Goal: Task Accomplishment & Management: Complete application form

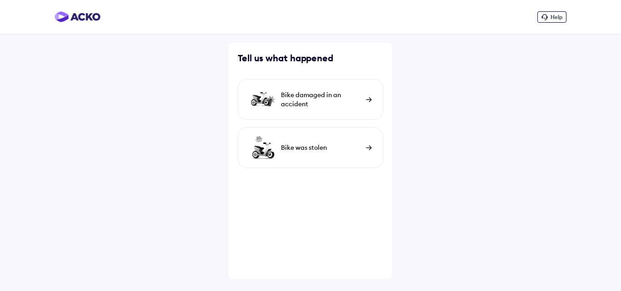
click at [333, 96] on div "Bike damaged in an accident" at bounding box center [321, 99] width 80 height 18
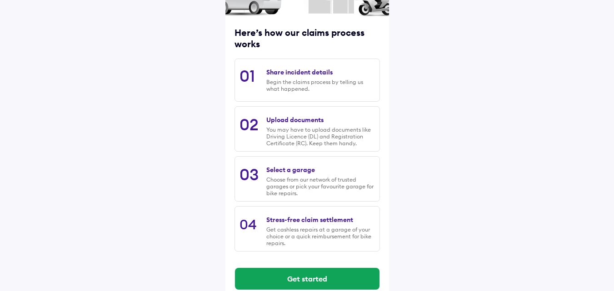
scroll to position [112, 0]
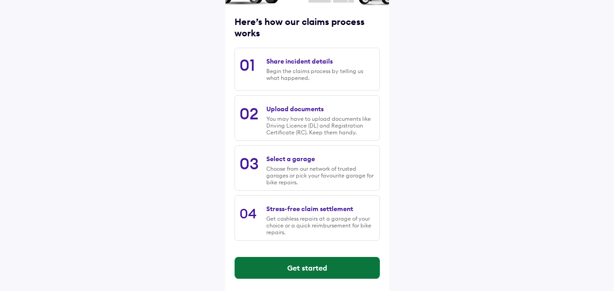
click at [323, 267] on button "Get started" at bounding box center [307, 268] width 145 height 22
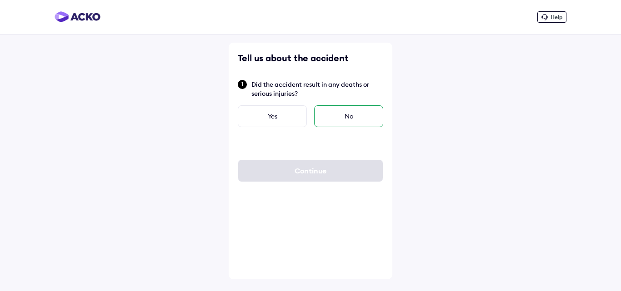
click at [346, 119] on div "No" at bounding box center [348, 116] width 69 height 22
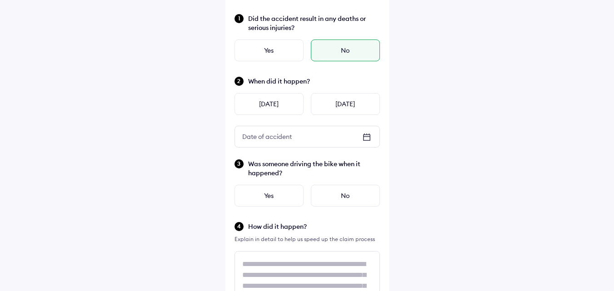
scroll to position [69, 0]
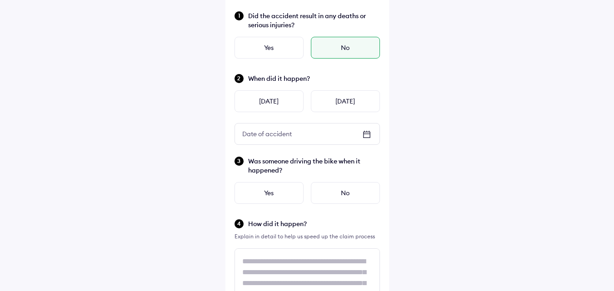
click at [365, 136] on icon at bounding box center [366, 134] width 11 height 11
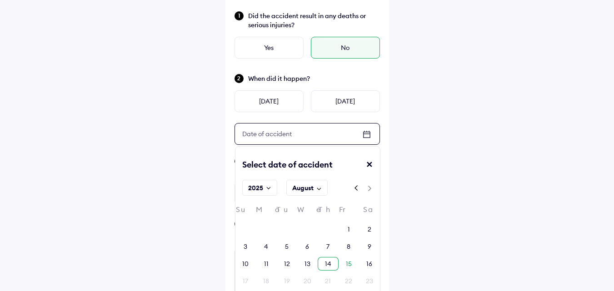
click at [330, 260] on div "14" at bounding box center [328, 264] width 6 height 9
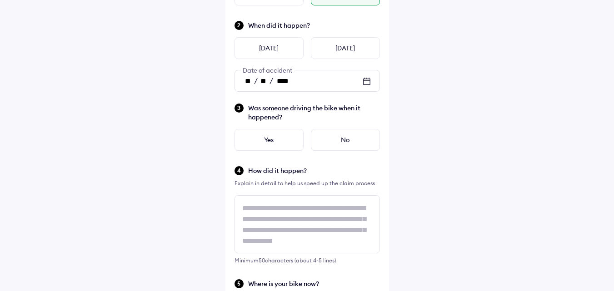
scroll to position [126, 0]
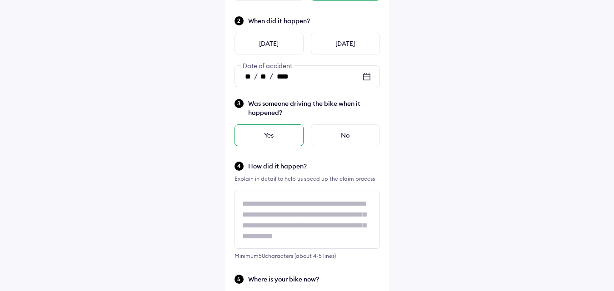
click at [285, 134] on div "Yes" at bounding box center [269, 136] width 69 height 22
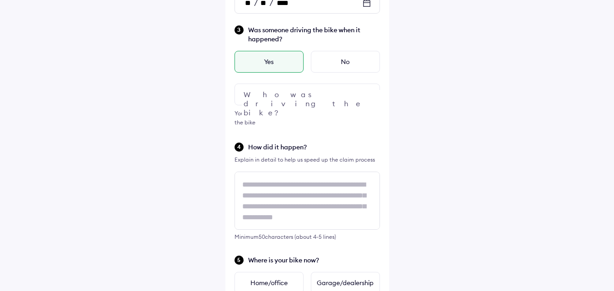
scroll to position [205, 0]
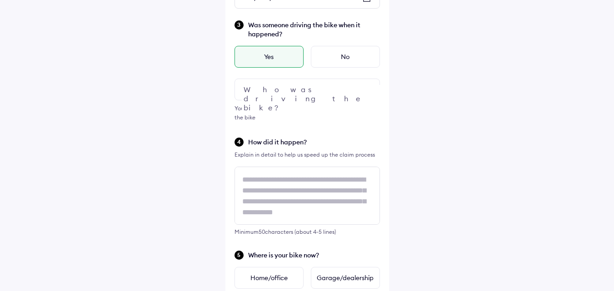
click at [349, 86] on div at bounding box center [307, 90] width 145 height 22
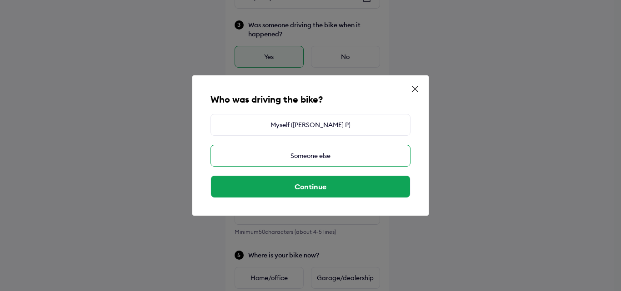
click at [343, 158] on div "Someone else" at bounding box center [310, 156] width 200 height 22
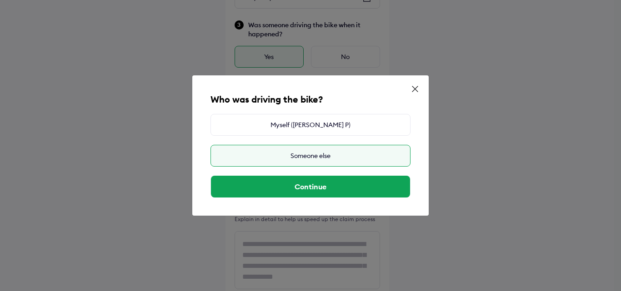
click at [343, 158] on div "Someone else" at bounding box center [310, 156] width 200 height 22
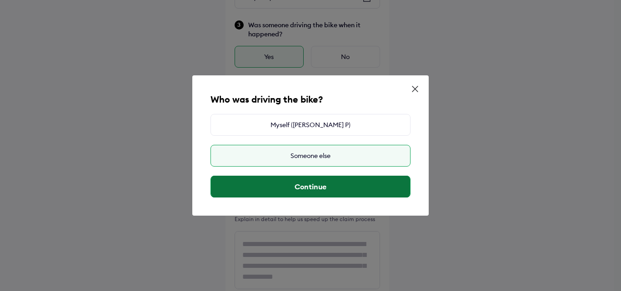
click at [341, 190] on button "Continue" at bounding box center [310, 187] width 199 height 22
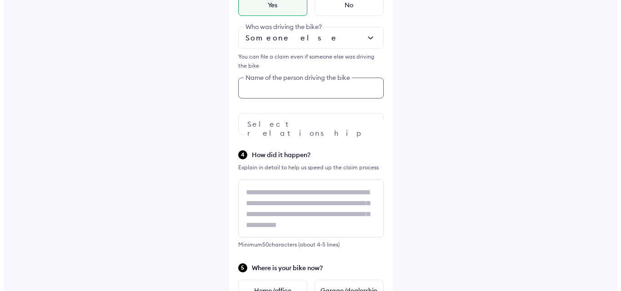
scroll to position [200, 0]
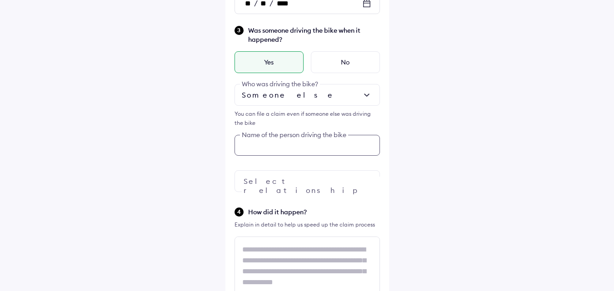
click at [337, 88] on div "Was someone driving the bike when it happened? Yes No Someone else Who was driv…" at bounding box center [307, 108] width 145 height 167
click at [298, 145] on input "text" at bounding box center [307, 145] width 145 height 21
type input "*"
type input "**********"
click at [307, 181] on div at bounding box center [307, 181] width 145 height 22
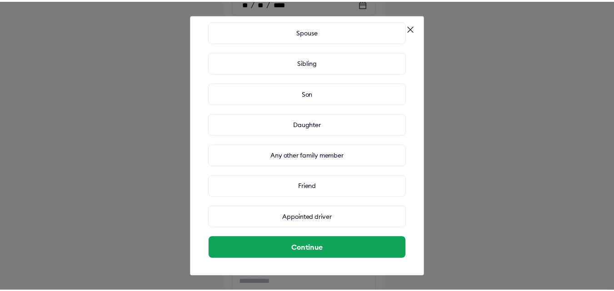
scroll to position [95, 0]
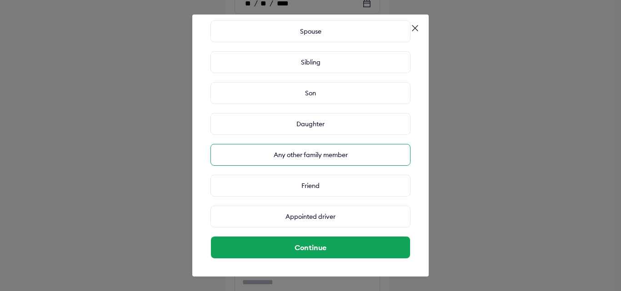
click at [314, 158] on div "Any other family member" at bounding box center [310, 155] width 200 height 22
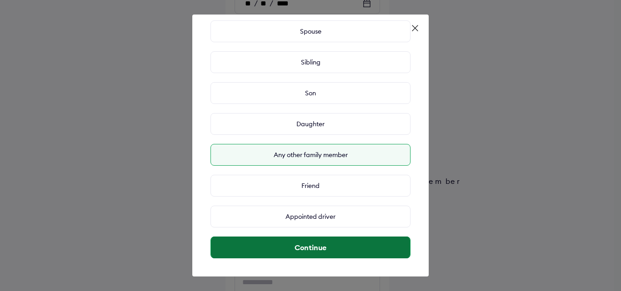
click at [327, 251] on button "Continue" at bounding box center [310, 248] width 199 height 22
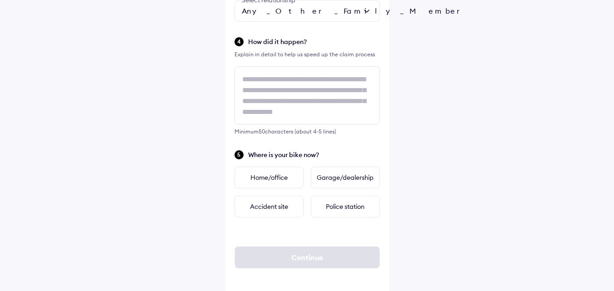
scroll to position [374, 0]
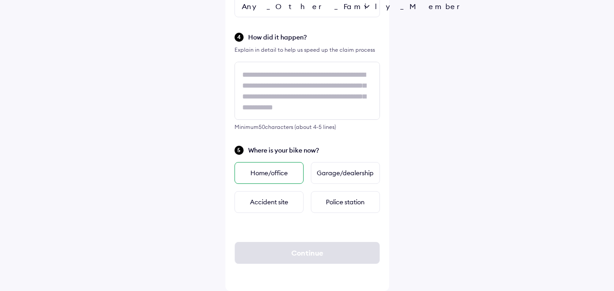
click at [270, 176] on div "Home/office" at bounding box center [269, 173] width 69 height 22
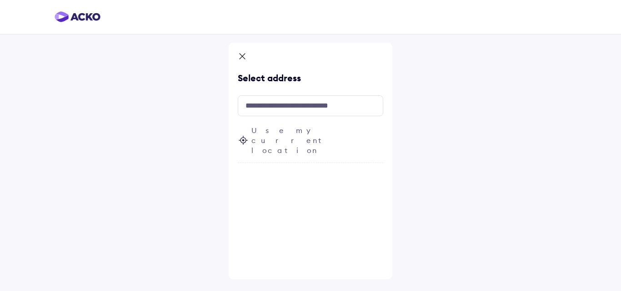
click at [237, 53] on div "Select address Use my current location" at bounding box center [311, 161] width 164 height 237
click at [239, 54] on icon at bounding box center [242, 57] width 9 height 11
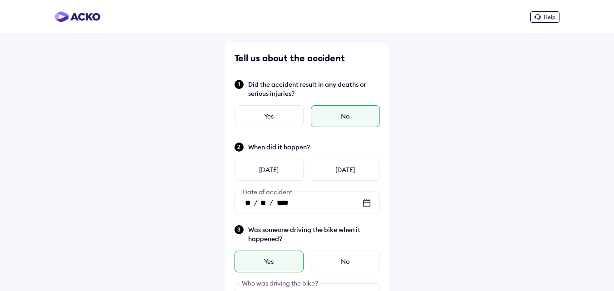
scroll to position [408, 0]
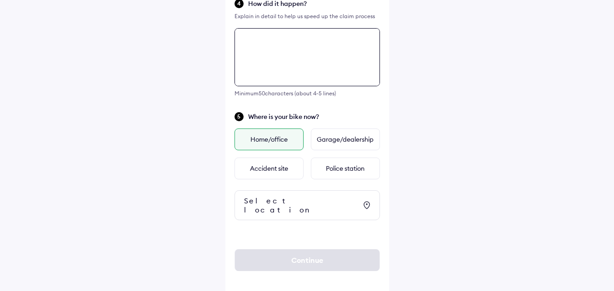
click at [293, 51] on textarea at bounding box center [307, 57] width 145 height 58
type textarea "*"
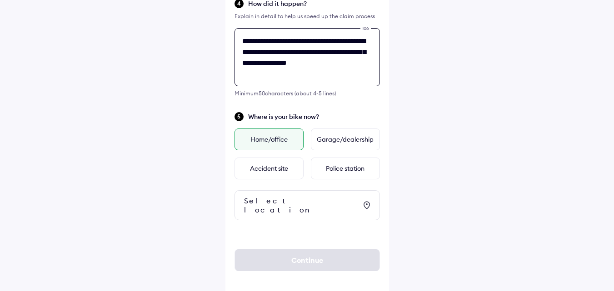
type textarea "**********"
click at [280, 139] on div "Home/office" at bounding box center [269, 140] width 69 height 22
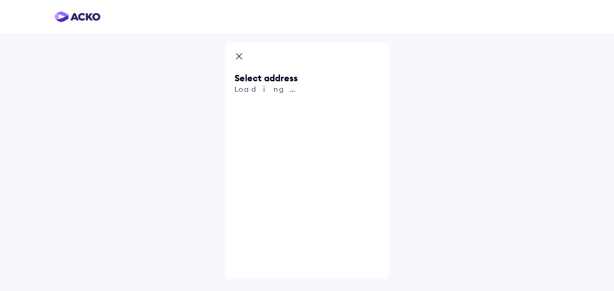
scroll to position [0, 0]
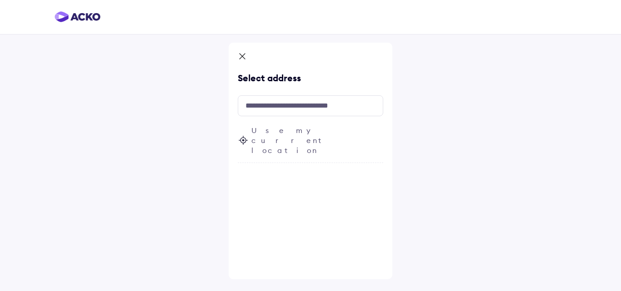
click at [241, 53] on icon at bounding box center [242, 57] width 9 height 11
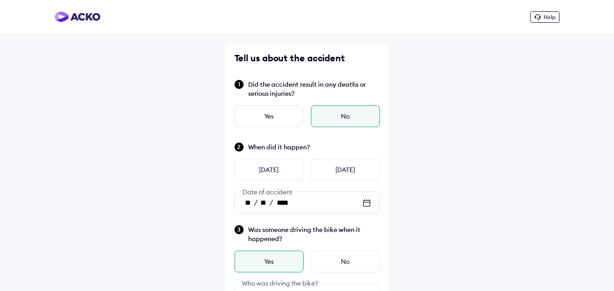
scroll to position [408, 0]
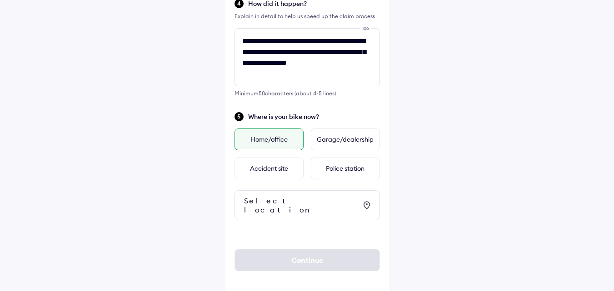
click at [275, 133] on div "Home/office" at bounding box center [269, 140] width 69 height 22
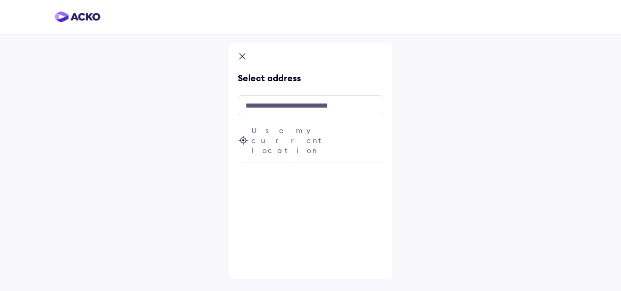
click at [284, 128] on span "Use my current location" at bounding box center [317, 140] width 132 height 30
click at [254, 128] on span "Fetching your current location..." at bounding box center [317, 140] width 132 height 30
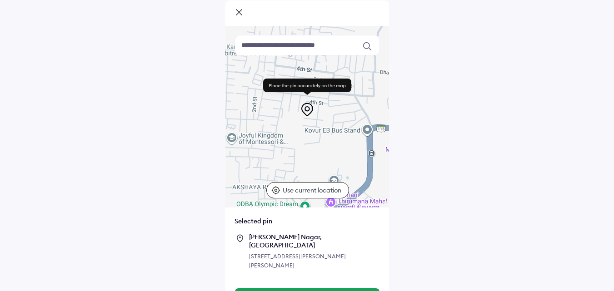
scroll to position [42, 0]
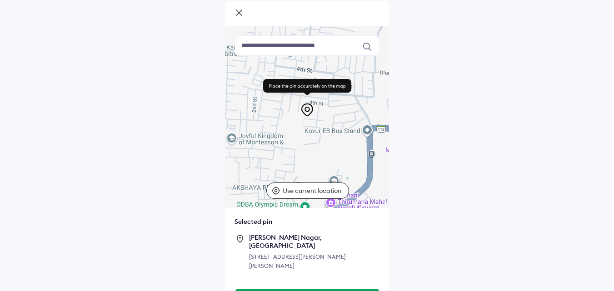
click at [308, 110] on icon at bounding box center [307, 110] width 15 height 15
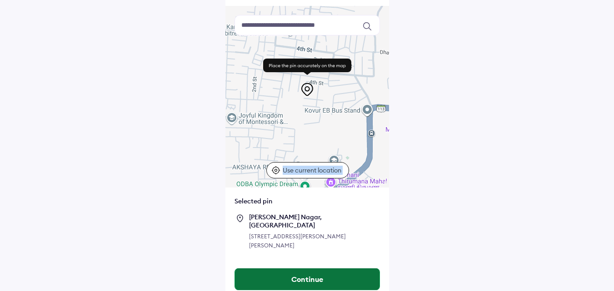
click at [302, 270] on button "Continue" at bounding box center [307, 280] width 145 height 22
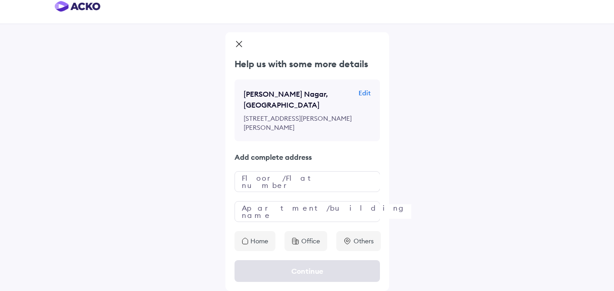
scroll to position [20, 0]
click at [333, 178] on input "text" at bounding box center [307, 181] width 145 height 21
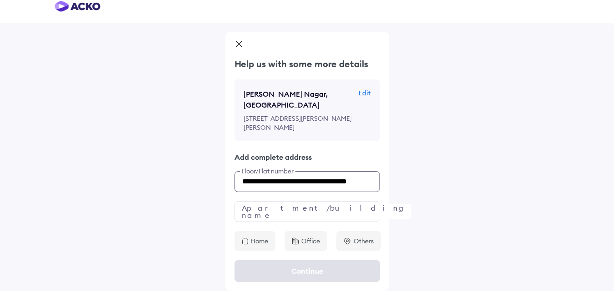
scroll to position [0, 10]
type input "**********"
click at [317, 210] on input "text" at bounding box center [307, 211] width 145 height 21
type input "*"
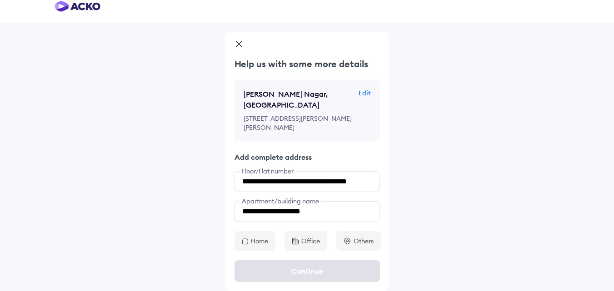
click at [250, 242] on div "Home" at bounding box center [255, 241] width 41 height 20
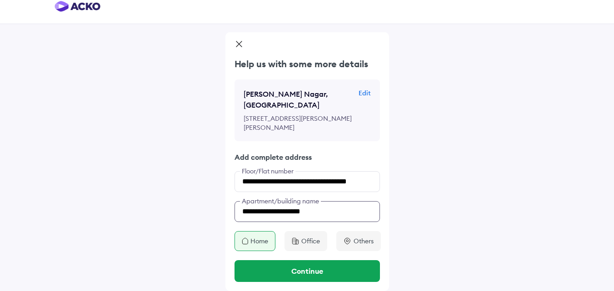
click at [296, 213] on input "**********" at bounding box center [307, 211] width 145 height 21
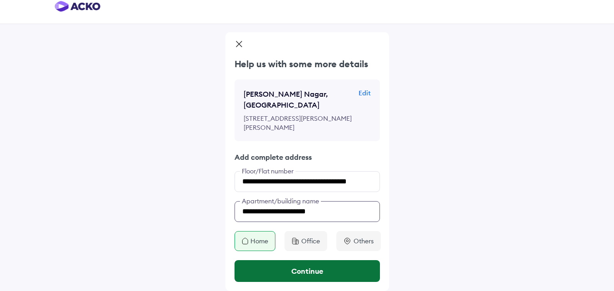
type input "**********"
click at [305, 265] on button "Continue" at bounding box center [307, 271] width 145 height 22
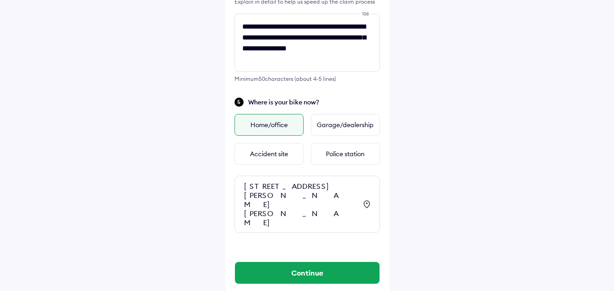
scroll to position [424, 0]
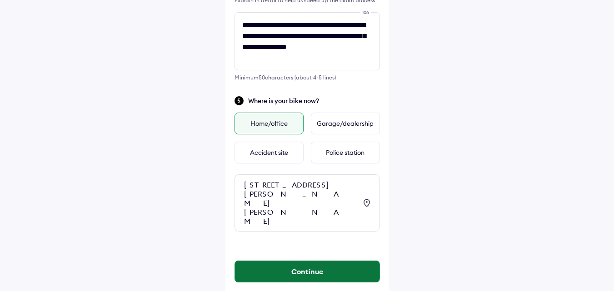
click at [344, 266] on button "Continue" at bounding box center [307, 272] width 145 height 22
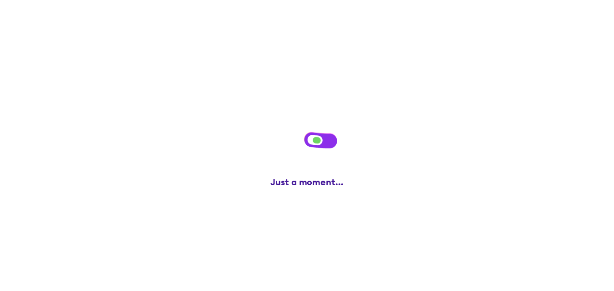
scroll to position [0, 0]
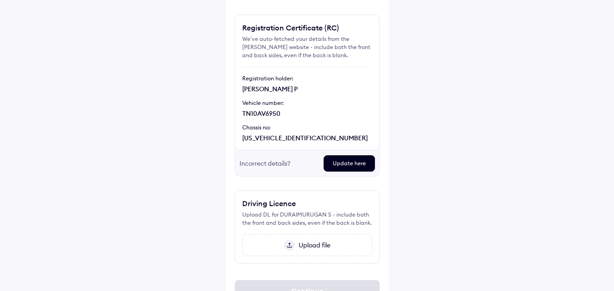
scroll to position [65, 0]
click at [359, 160] on div "Update here" at bounding box center [349, 163] width 51 height 16
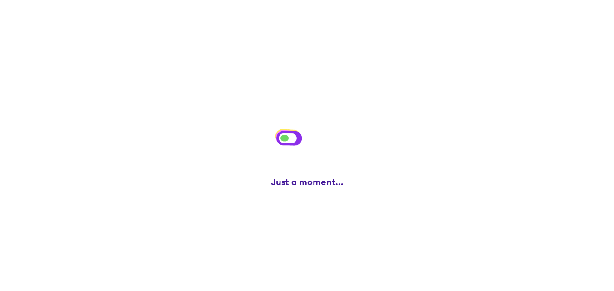
scroll to position [0, 0]
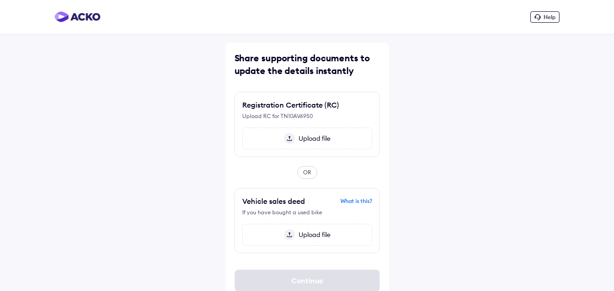
click at [315, 140] on span "Upload file" at bounding box center [312, 139] width 35 height 8
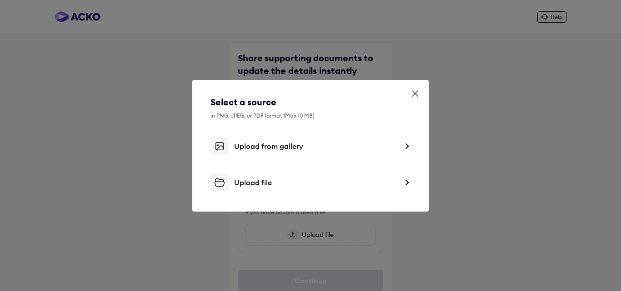
click at [276, 180] on div "Upload file" at bounding box center [316, 182] width 164 height 9
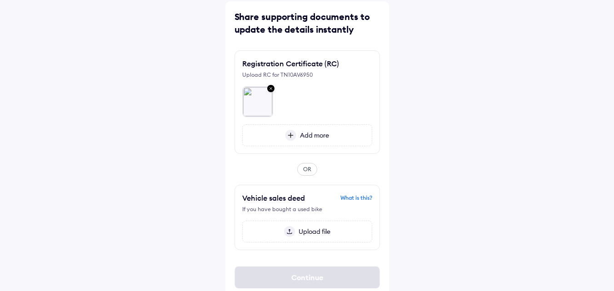
scroll to position [55, 0]
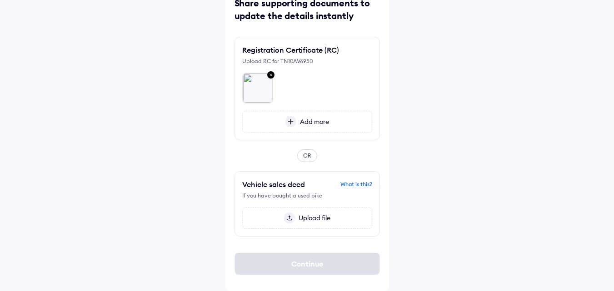
click at [319, 218] on span "Upload file" at bounding box center [312, 218] width 35 height 8
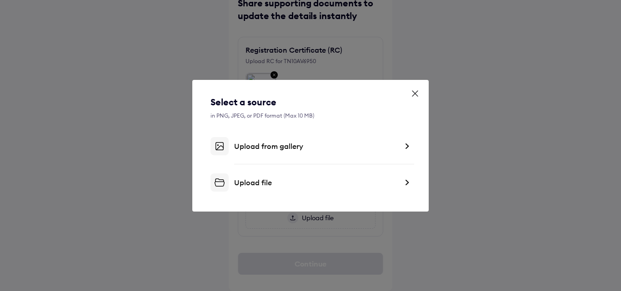
click at [418, 95] on icon at bounding box center [414, 93] width 9 height 9
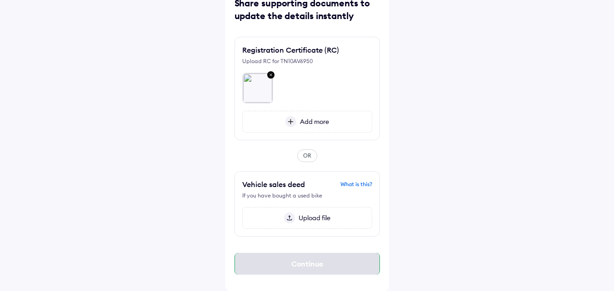
click at [325, 262] on div "Continue" at bounding box center [307, 264] width 145 height 22
click at [322, 263] on div "Continue" at bounding box center [307, 264] width 145 height 22
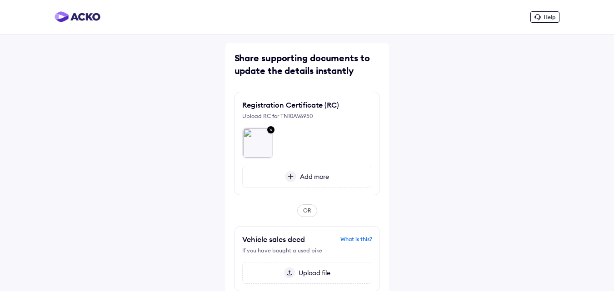
scroll to position [51, 0]
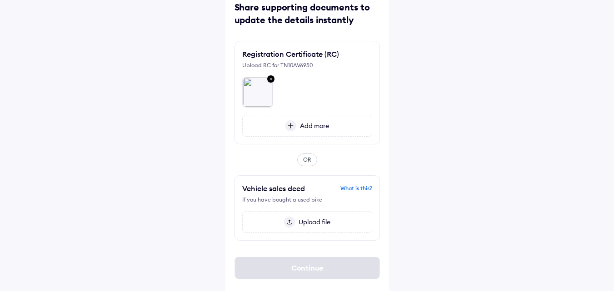
click at [318, 130] on span "Add more" at bounding box center [312, 126] width 33 height 8
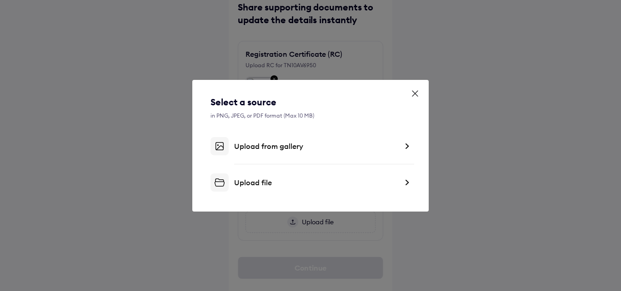
click at [280, 188] on div "Upload file" at bounding box center [310, 183] width 200 height 18
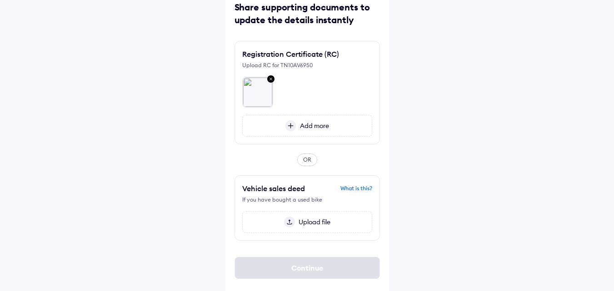
scroll to position [26, 0]
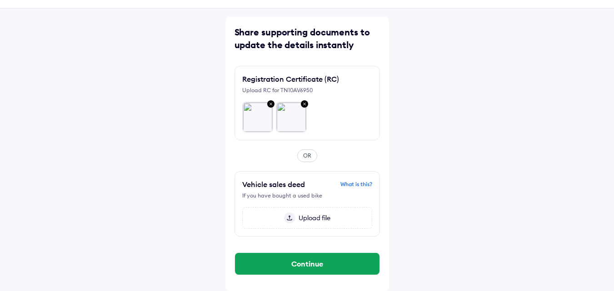
click at [321, 217] on span "Upload file" at bounding box center [312, 218] width 35 height 8
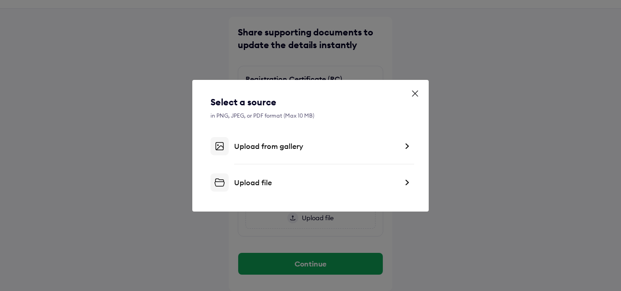
click at [296, 177] on div "Upload file" at bounding box center [310, 183] width 200 height 18
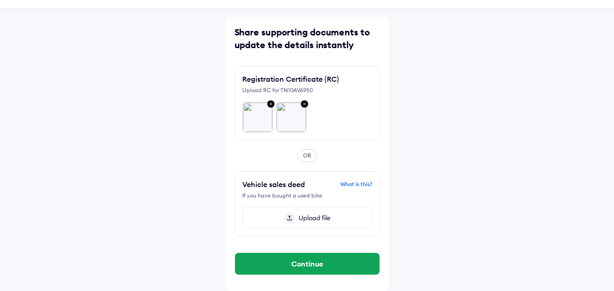
click at [305, 104] on img at bounding box center [304, 105] width 11 height 12
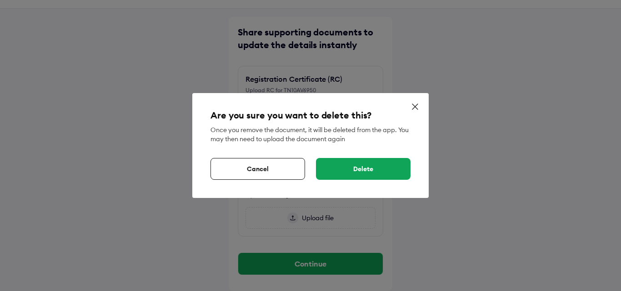
click at [336, 162] on div "Delete" at bounding box center [363, 169] width 95 height 22
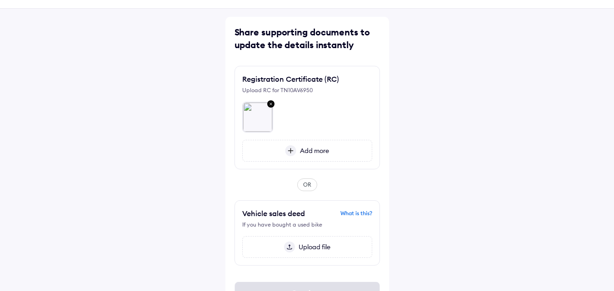
scroll to position [55, 0]
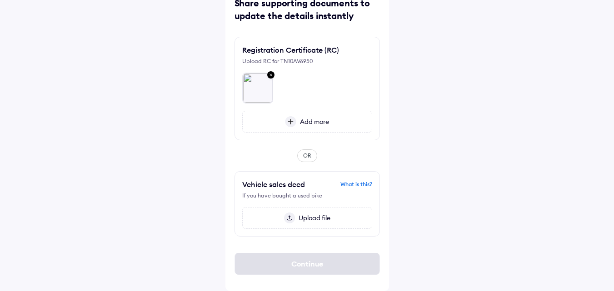
click at [304, 123] on span "Add more" at bounding box center [312, 122] width 33 height 8
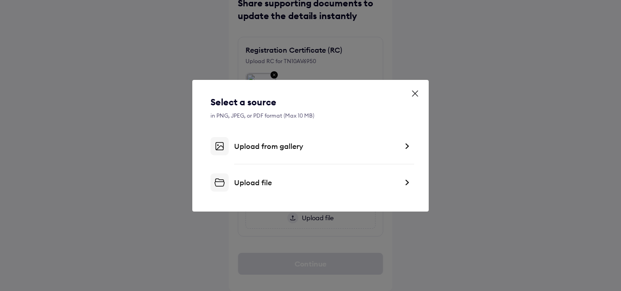
click at [290, 174] on div "Upload file" at bounding box center [310, 183] width 200 height 18
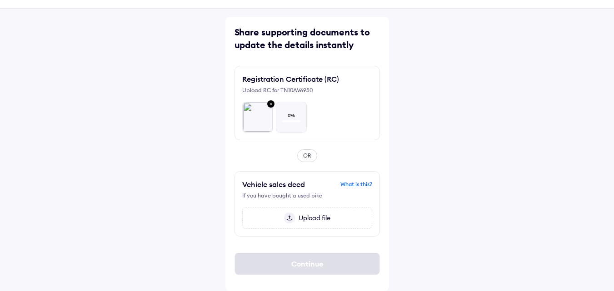
scroll to position [26, 0]
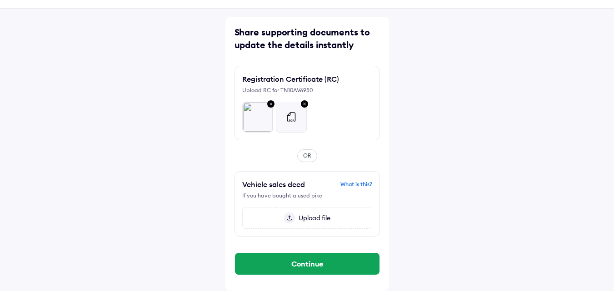
click at [291, 122] on img at bounding box center [291, 117] width 11 height 11
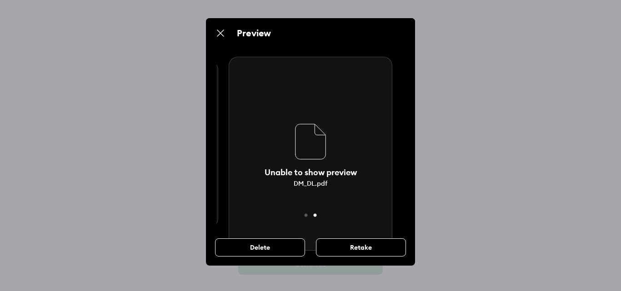
click at [220, 34] on img at bounding box center [220, 33] width 11 height 11
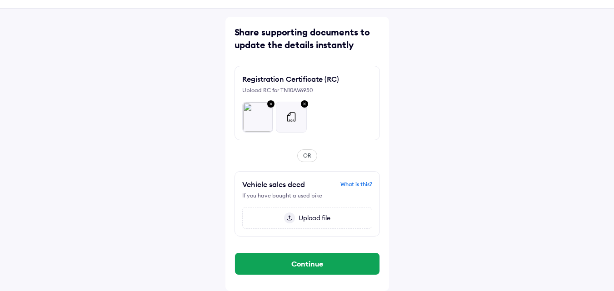
click at [291, 117] on img at bounding box center [291, 117] width 11 height 11
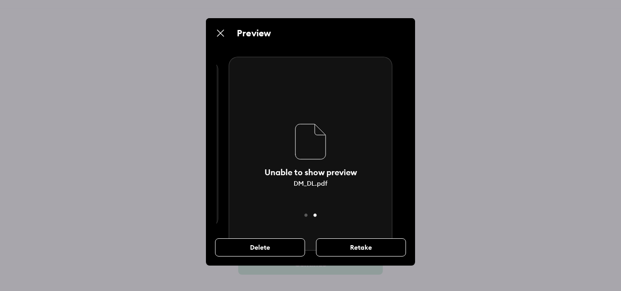
click at [221, 34] on img at bounding box center [220, 33] width 11 height 11
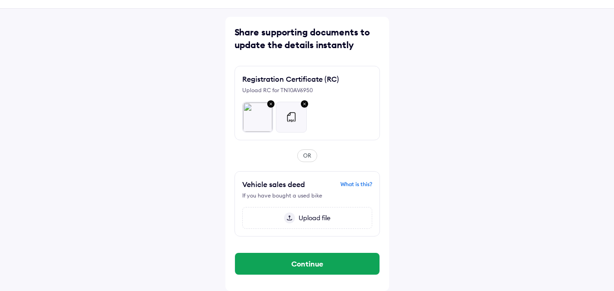
click at [492, 165] on div "Help Share supporting documents to update the details instantly Registration Ce…" at bounding box center [307, 132] width 614 height 317
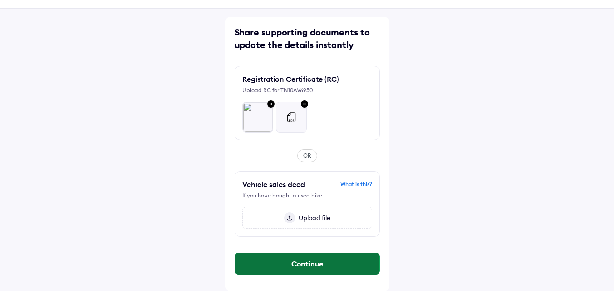
click at [314, 266] on button "Continue" at bounding box center [307, 264] width 145 height 22
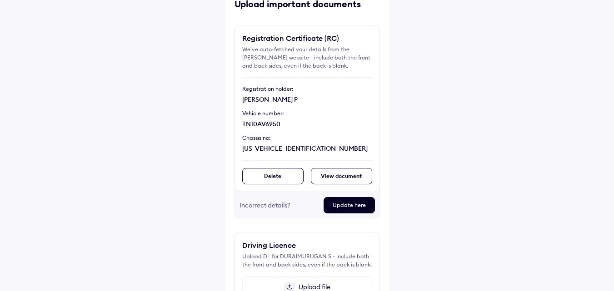
scroll to position [58, 0]
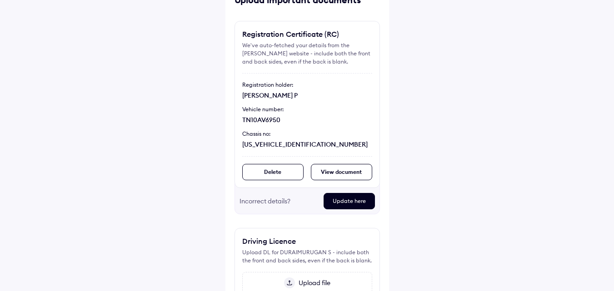
click at [339, 174] on div "View document" at bounding box center [341, 172] width 61 height 16
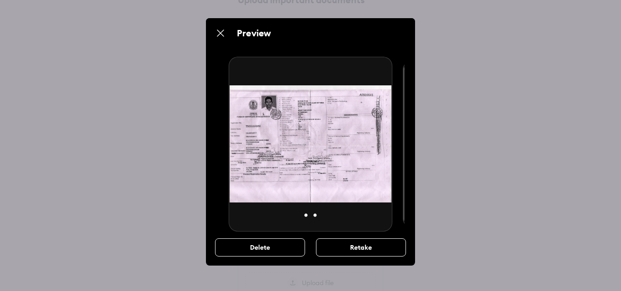
click at [315, 215] on button "2" at bounding box center [314, 215] width 9 height 9
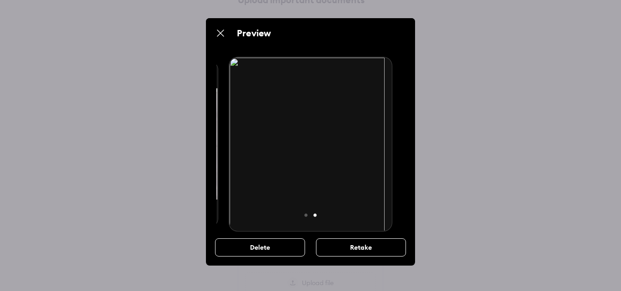
click at [218, 34] on img at bounding box center [220, 33] width 11 height 11
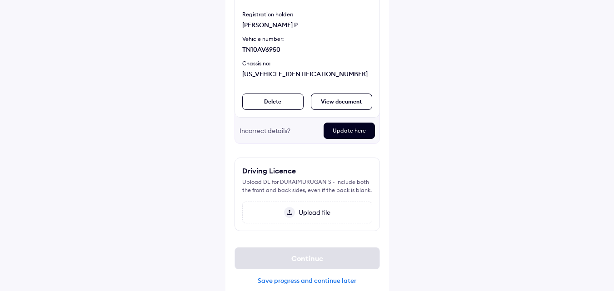
scroll to position [139, 0]
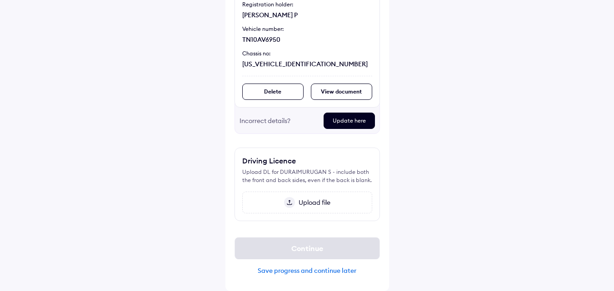
click at [306, 206] on span "Upload file" at bounding box center [312, 203] width 35 height 8
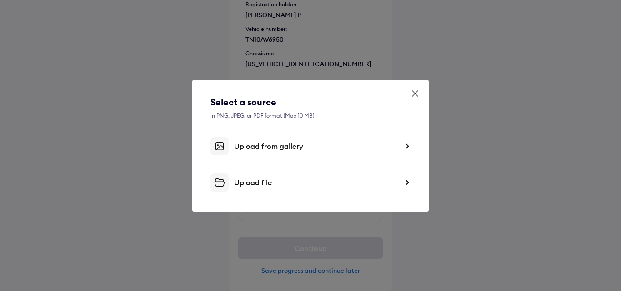
click at [260, 189] on div "Upload file" at bounding box center [310, 183] width 200 height 18
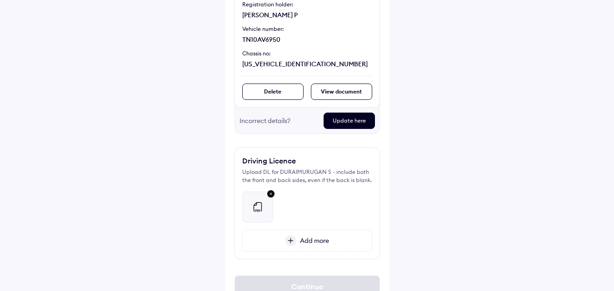
scroll to position [177, 0]
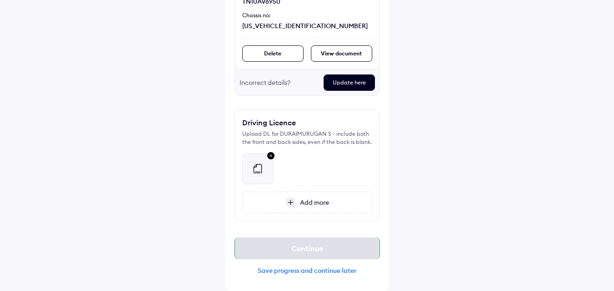
click at [322, 253] on div "Continue" at bounding box center [307, 249] width 145 height 22
click at [324, 270] on div "Save progress and continue later" at bounding box center [307, 271] width 145 height 8
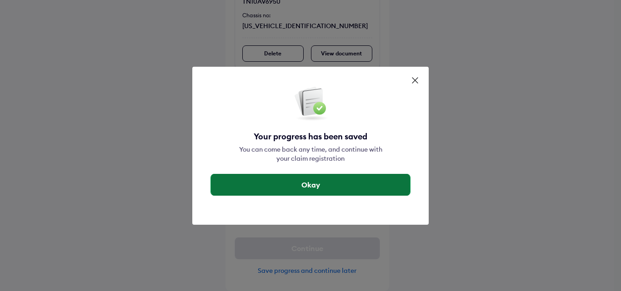
click at [322, 181] on button "Okay" at bounding box center [310, 185] width 199 height 22
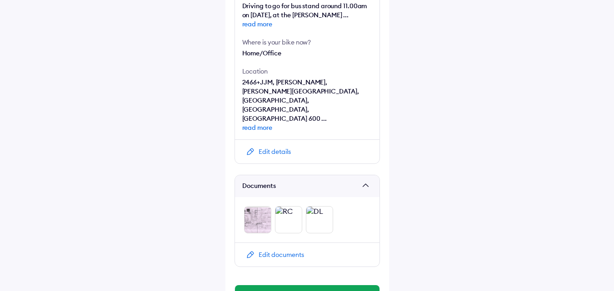
scroll to position [372, 0]
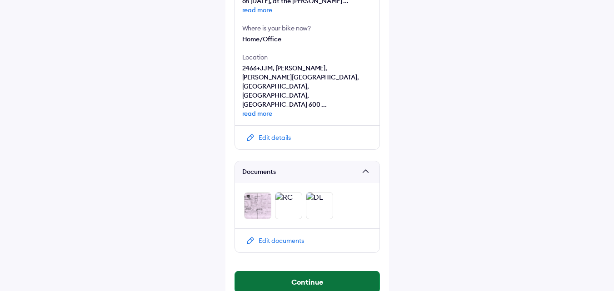
click at [325, 271] on button "Continue" at bounding box center [307, 282] width 145 height 22
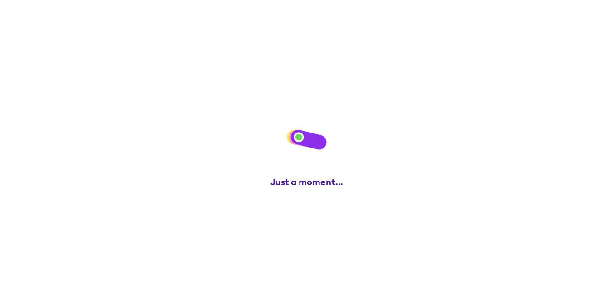
scroll to position [0, 0]
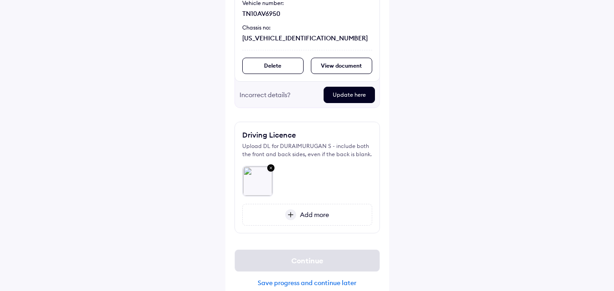
scroll to position [177, 0]
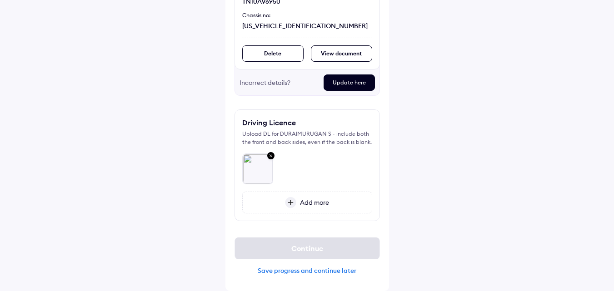
click at [300, 201] on span "Add more" at bounding box center [312, 203] width 33 height 8
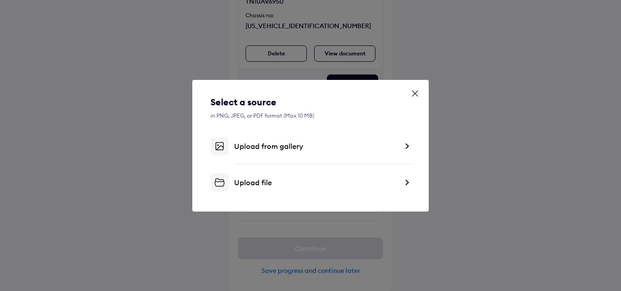
click at [283, 185] on div "Upload file" at bounding box center [316, 182] width 164 height 9
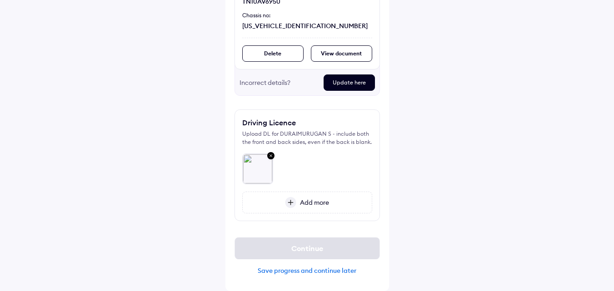
scroll to position [148, 0]
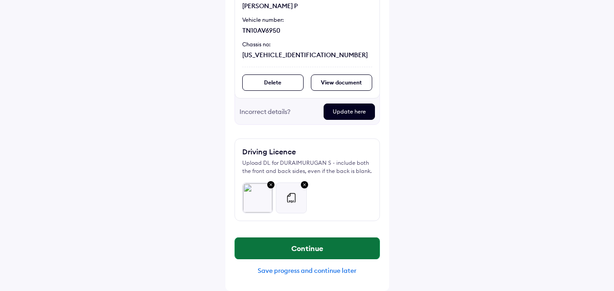
click at [346, 246] on button "Continue" at bounding box center [307, 249] width 145 height 22
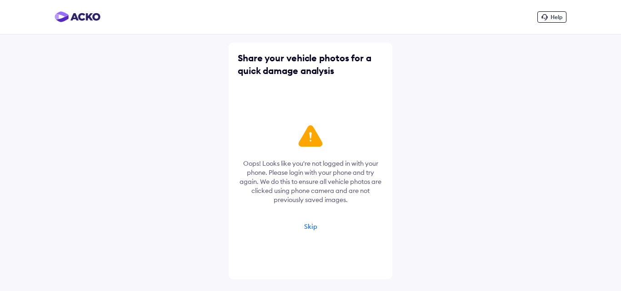
click at [311, 142] on icon at bounding box center [311, 135] width 24 height 21
click at [384, 142] on div "Share your vehicle photos for a quick damage analysis Oops! Looks like you're n…" at bounding box center [311, 161] width 164 height 237
click at [308, 230] on div "Skip" at bounding box center [310, 227] width 13 height 8
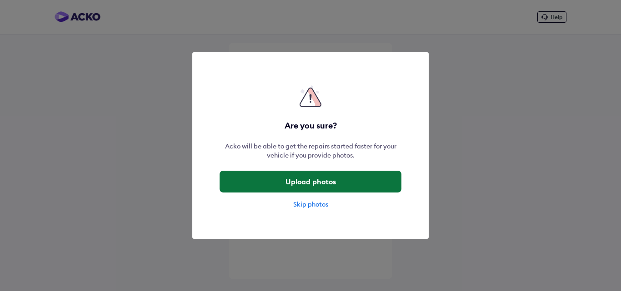
click at [318, 185] on button "Upload photos" at bounding box center [311, 182] width 182 height 22
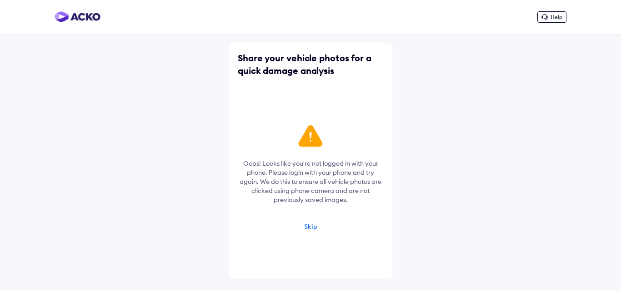
click at [314, 230] on div "Skip" at bounding box center [310, 227] width 13 height 8
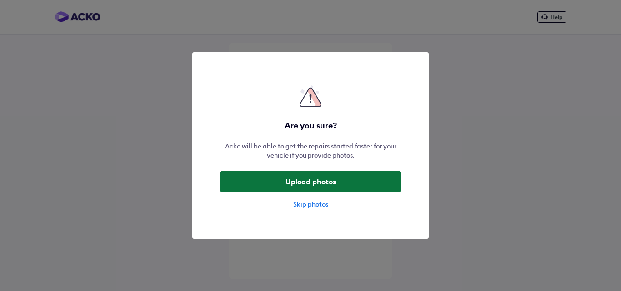
click at [310, 184] on button "Upload photos" at bounding box center [311, 182] width 182 height 22
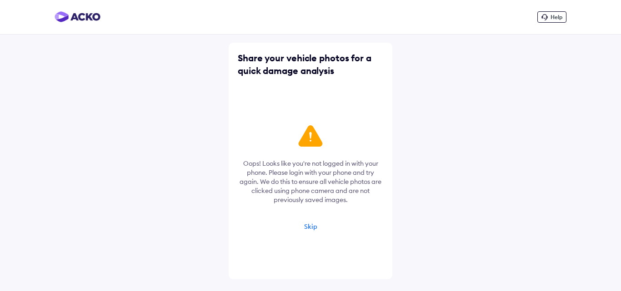
click at [311, 229] on div "Skip" at bounding box center [310, 227] width 13 height 8
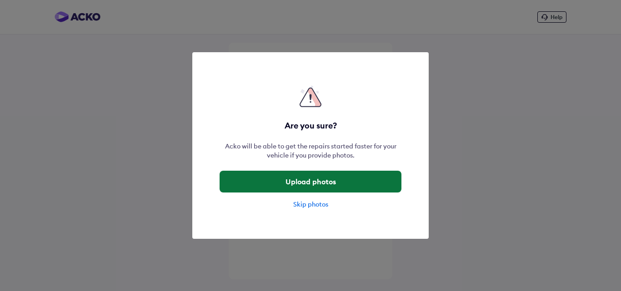
click at [315, 180] on button "Upload photos" at bounding box center [311, 182] width 182 height 22
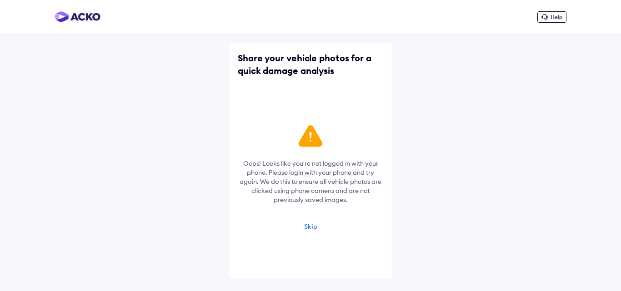
click at [309, 223] on div "Skip" at bounding box center [310, 227] width 13 height 8
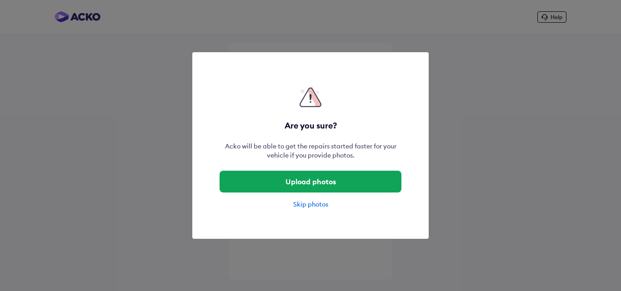
click at [314, 206] on div "Skip photos" at bounding box center [311, 204] width 182 height 9
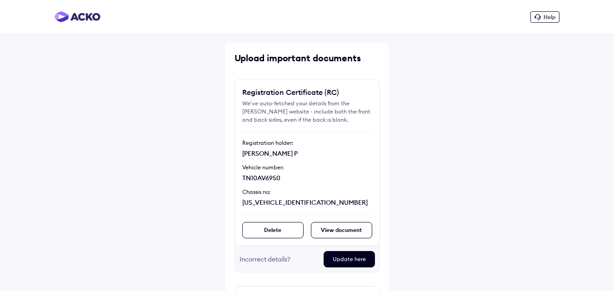
scroll to position [148, 0]
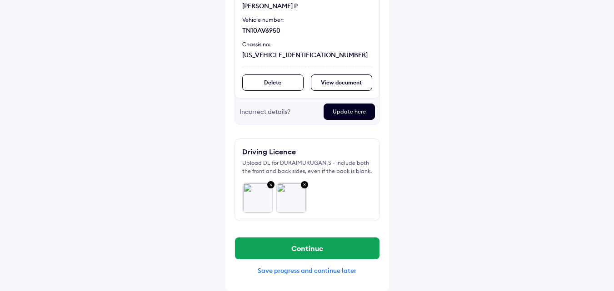
click at [314, 271] on div "Save progress and continue later" at bounding box center [307, 271] width 145 height 8
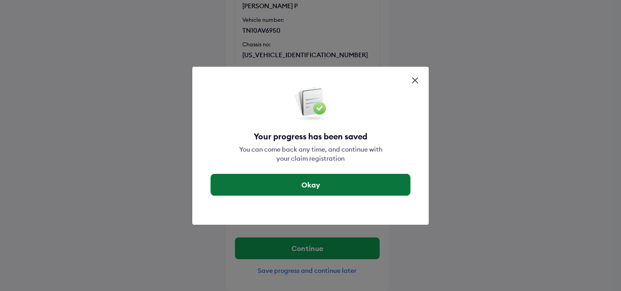
click at [351, 175] on button "Okay" at bounding box center [310, 185] width 199 height 22
